Goal: Find specific page/section: Find specific page/section

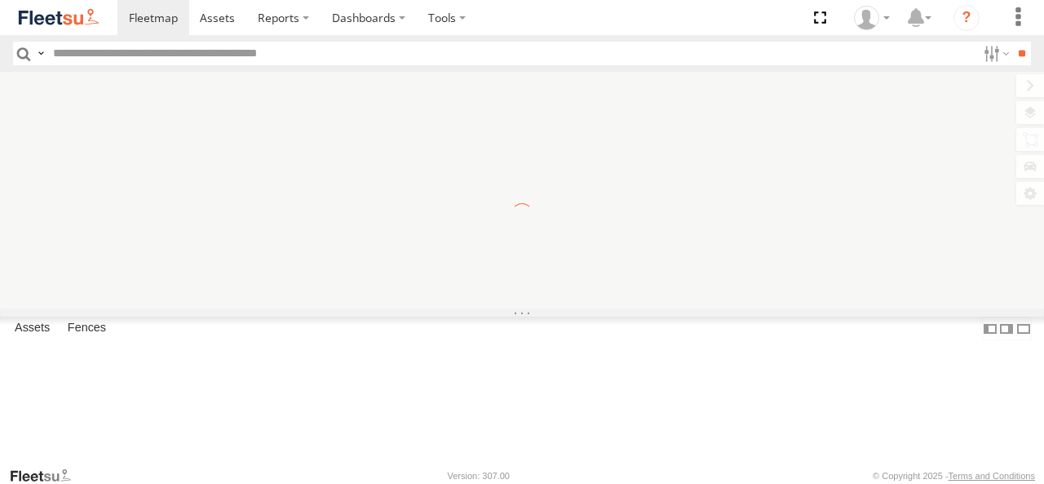
click at [0, 0] on label "Close" at bounding box center [0, 0] width 0 height 0
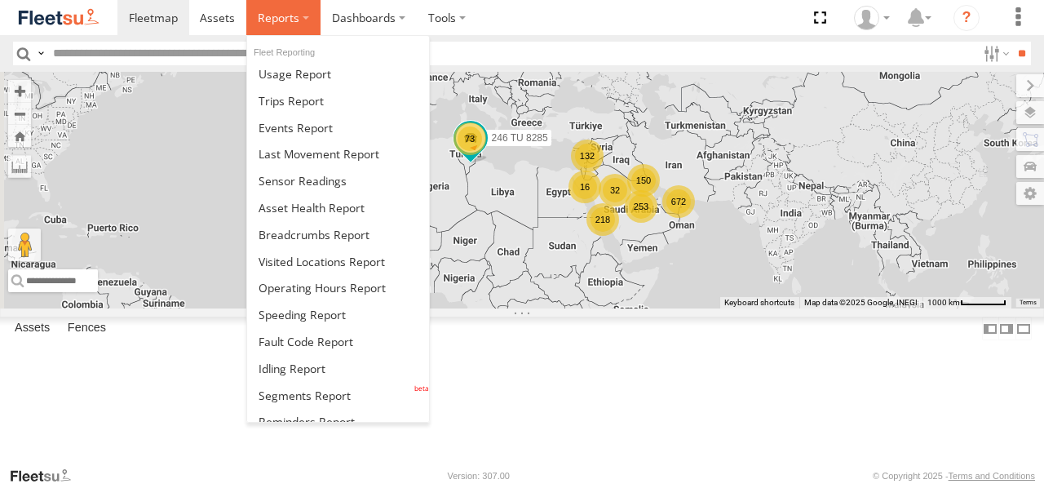
click at [269, 30] on label at bounding box center [283, 17] width 74 height 35
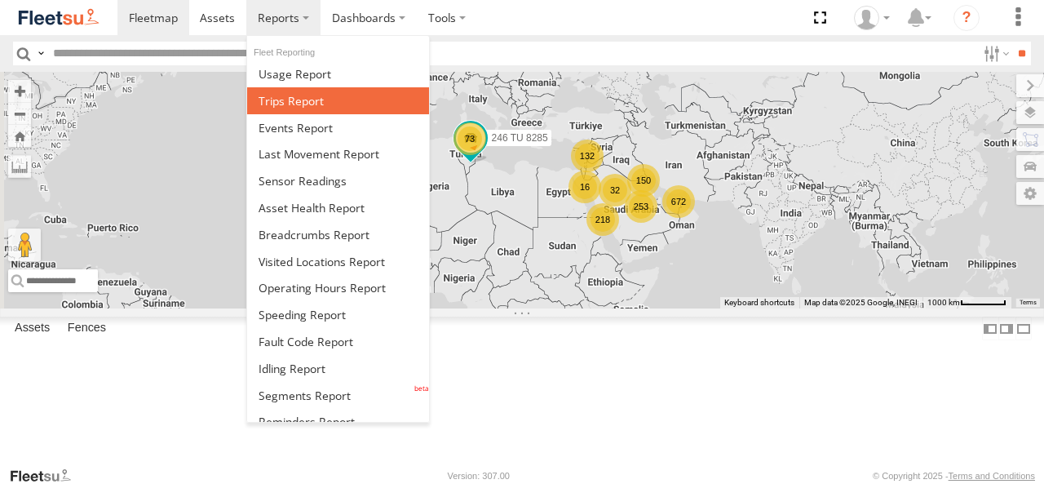
click at [289, 87] on link at bounding box center [338, 100] width 182 height 27
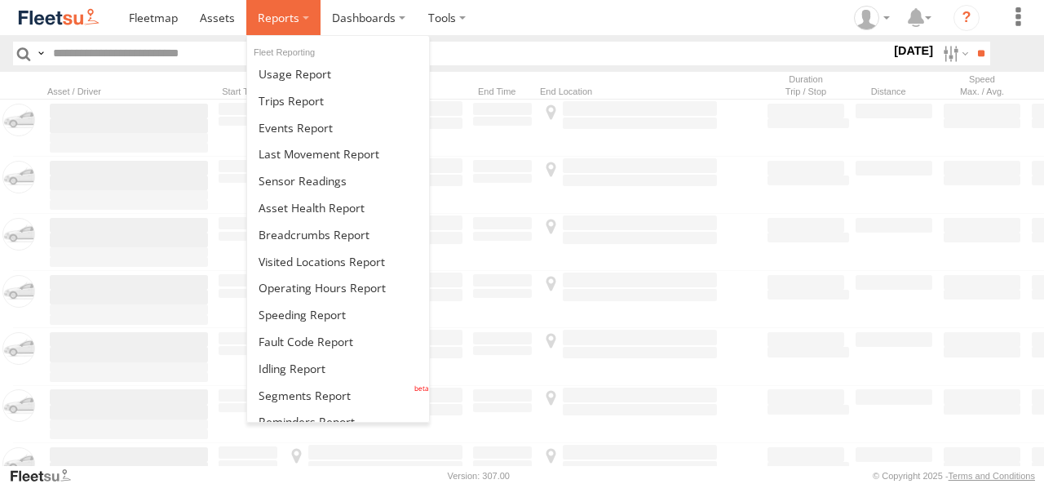
click at [291, 25] on label at bounding box center [283, 17] width 74 height 35
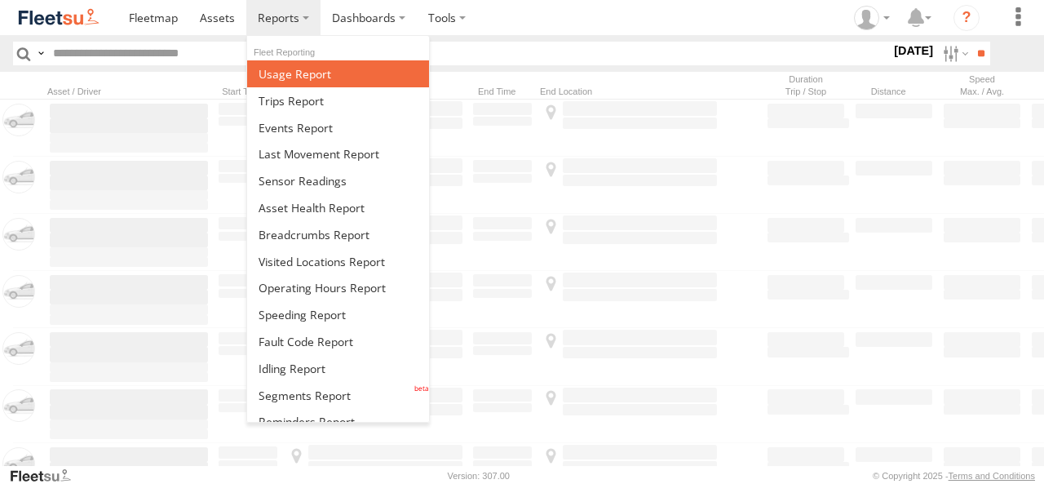
click at [300, 64] on link at bounding box center [338, 73] width 182 height 27
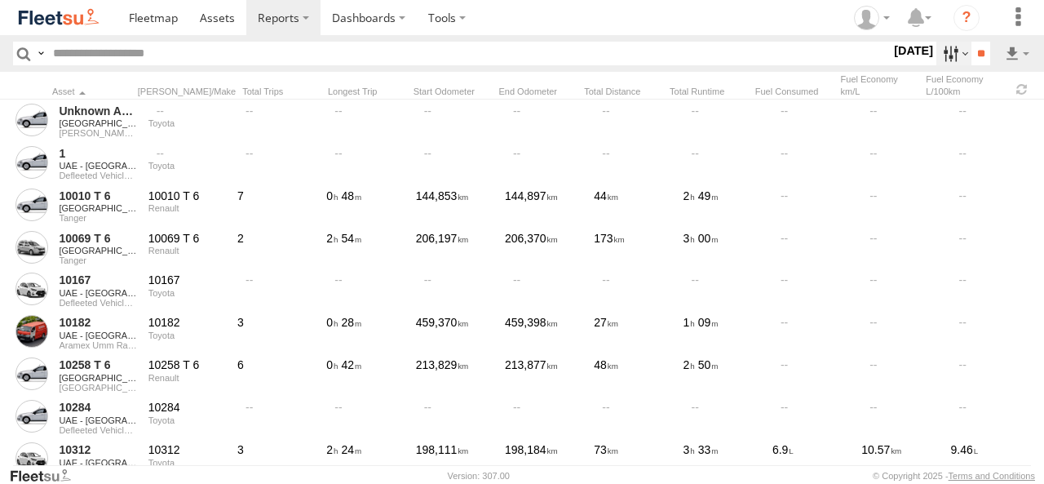
click at [939, 60] on label at bounding box center [953, 54] width 35 height 24
